Goal: Transaction & Acquisition: Purchase product/service

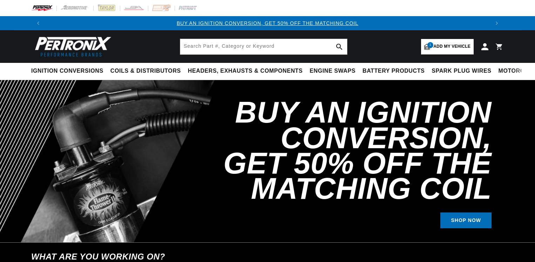
select select "1941"
select select "Plymouth"
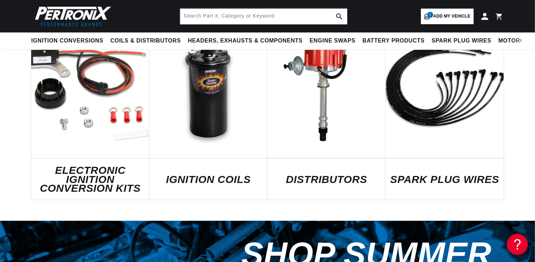
scroll to position [386, 0]
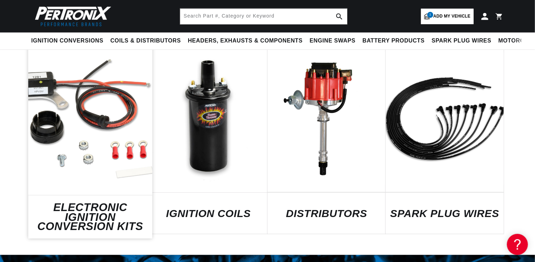
click at [66, 203] on link "ELECTRONIC IGNITION CONVERSION KITS" at bounding box center [90, 217] width 124 height 28
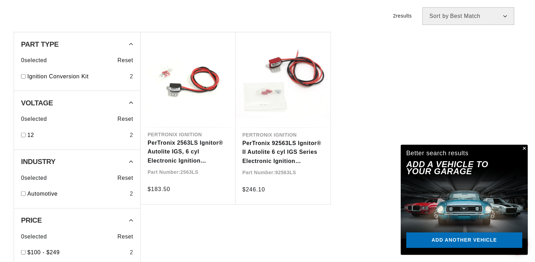
scroll to position [0, 445]
click at [524, 147] on button "Close" at bounding box center [524, 149] width 8 height 8
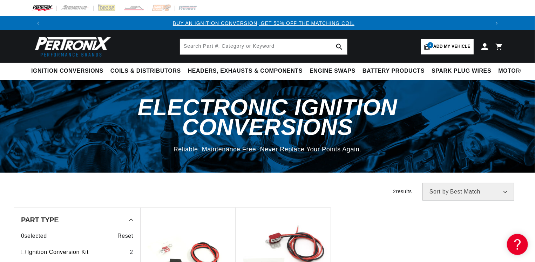
scroll to position [0, 0]
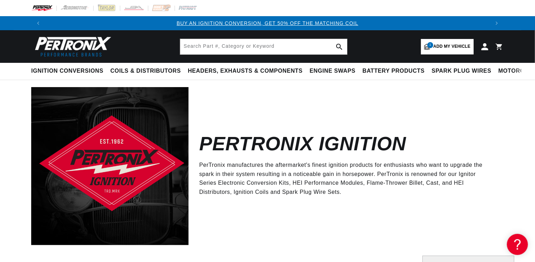
click at [40, 6] on img at bounding box center [42, 8] width 22 height 8
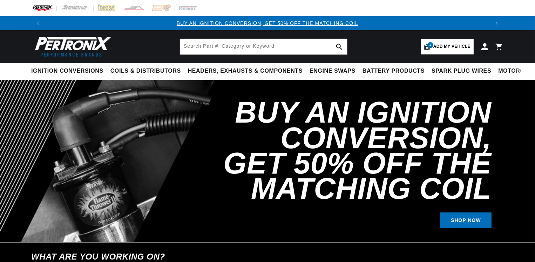
select select "1941"
select select "Plymouth"
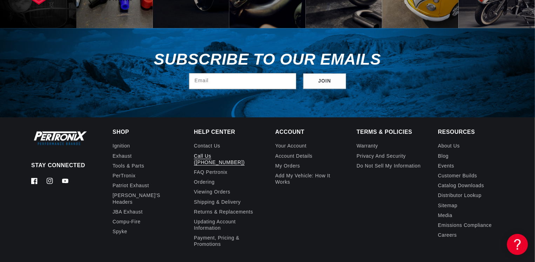
scroll to position [0, 445]
click at [116, 142] on link "Ignition" at bounding box center [122, 146] width 18 height 8
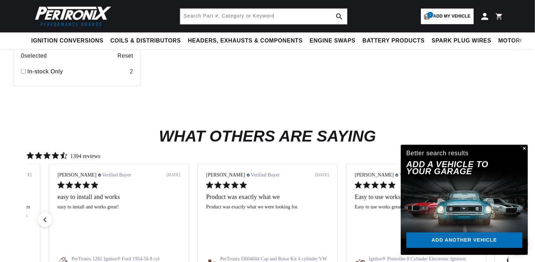
scroll to position [386, 0]
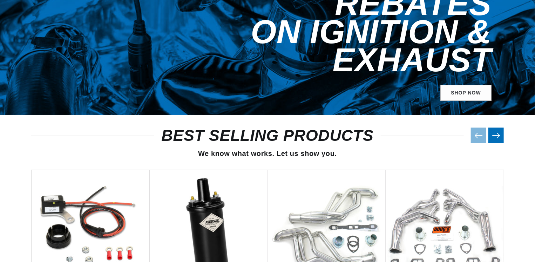
select select "1941"
select select "[GEOGRAPHIC_DATA]"
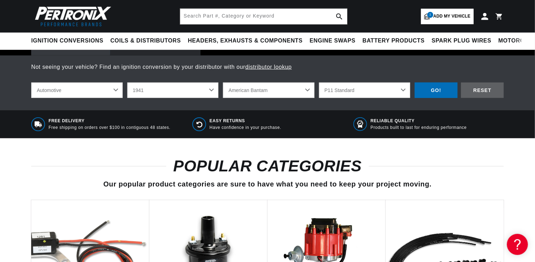
scroll to position [0, 445]
click at [453, 88] on div "GO!" at bounding box center [436, 90] width 43 height 16
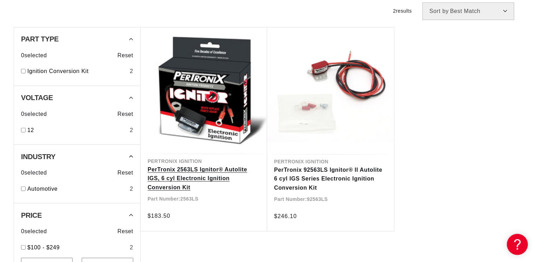
scroll to position [0, 445]
click at [189, 169] on link "PerTronix 2563LS Ignitor® Autolite IGS, 6 cyl Electronic Ignition Conversion Kit" at bounding box center [204, 178] width 113 height 27
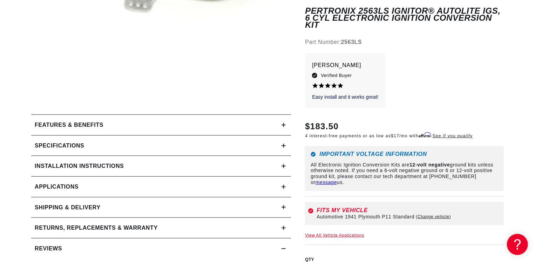
scroll to position [230, 0]
click at [75, 146] on h2 "Specifications" at bounding box center [59, 145] width 49 height 9
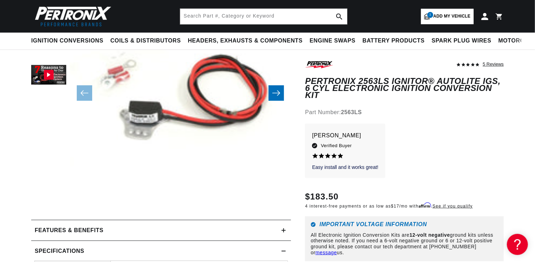
scroll to position [0, 890]
